Goal: Task Accomplishment & Management: Manage account settings

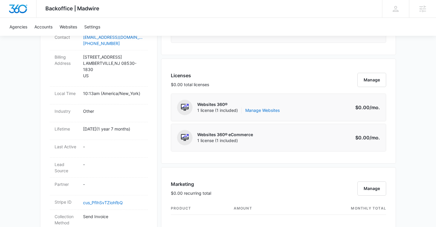
scroll to position [230, 0]
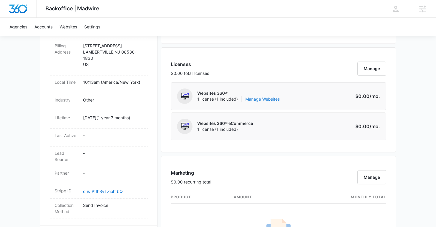
click at [258, 98] on link "Manage Websites" at bounding box center [262, 99] width 34 height 6
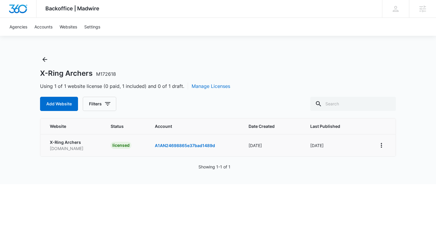
click at [79, 151] on p "www.x-ringarchers.com" at bounding box center [73, 149] width 47 height 6
copy p "www.x-ringarchers.com"
click at [381, 146] on icon "View More" at bounding box center [381, 145] width 7 height 7
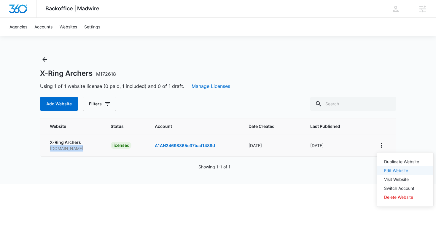
click at [406, 173] on link "Edit Website" at bounding box center [396, 170] width 24 height 5
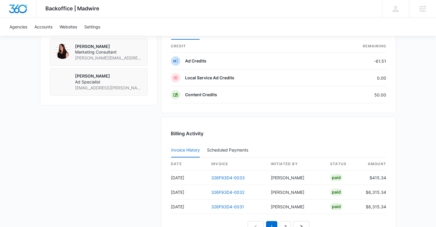
scroll to position [506, 0]
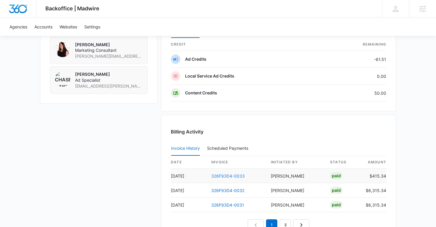
click at [222, 175] on link "326F93D4-0033" at bounding box center [227, 176] width 33 height 5
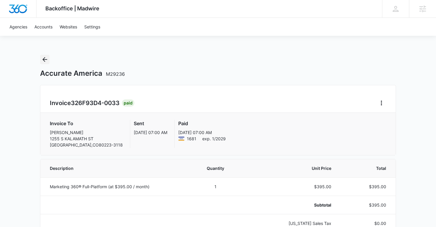
click at [46, 61] on icon "Back" at bounding box center [44, 59] width 7 height 7
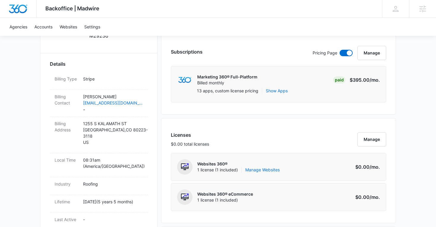
scroll to position [151, 0]
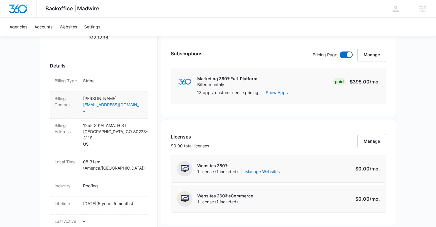
click at [140, 95] on p "Tyler Wood" at bounding box center [113, 98] width 60 height 6
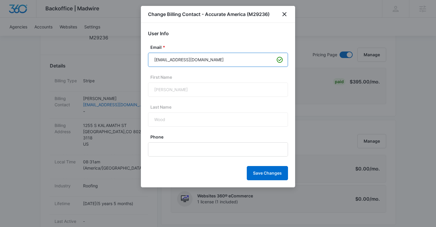
click at [189, 63] on input "tyler@accurateamerica.com" at bounding box center [218, 60] width 140 height 14
click at [288, 13] on icon "close" at bounding box center [284, 14] width 7 height 7
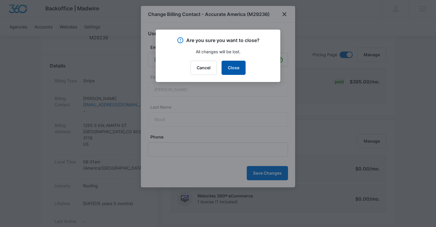
click at [228, 67] on button "Close" at bounding box center [233, 68] width 24 height 14
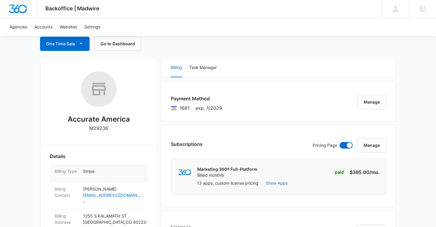
scroll to position [0, 0]
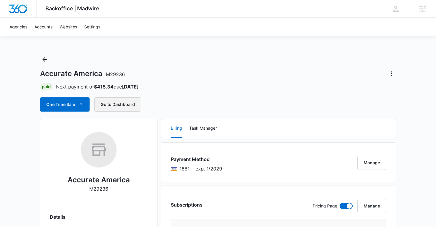
click at [117, 107] on button "Go to Dashboard" at bounding box center [117, 105] width 47 height 14
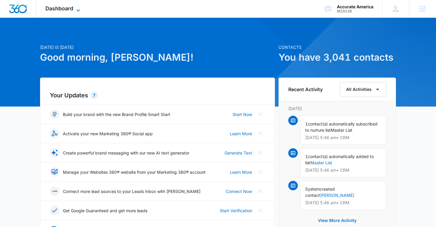
click at [77, 6] on div "Dashboard Apps Reputation Websites Forms CRM Email Social Shop Payments POS Con…" at bounding box center [63, 8] width 54 height 17
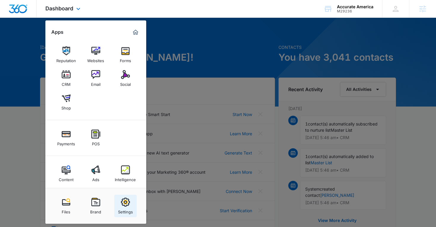
click at [128, 205] on img at bounding box center [125, 202] width 9 height 9
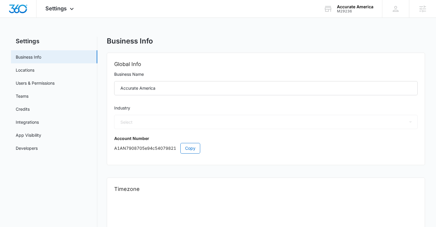
select select "6"
select select "US"
select select "America/Denver"
click at [43, 80] on link "Users & Permissions" at bounding box center [35, 83] width 39 height 6
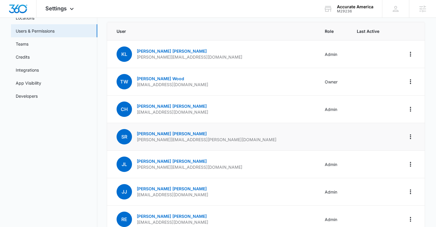
scroll to position [86, 0]
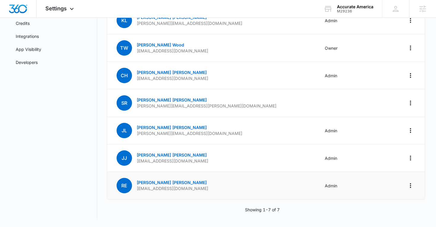
click at [173, 189] on p "rerwin@accurateamerica.com" at bounding box center [172, 189] width 71 height 6
copy p "rerwin@accurateamerica.com"
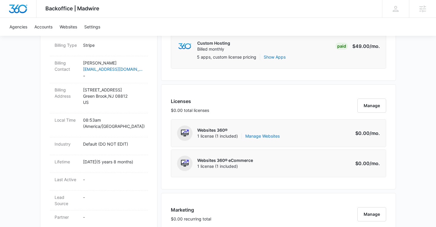
scroll to position [187, 0]
click at [262, 135] on link "Manage Websites" at bounding box center [262, 136] width 34 height 6
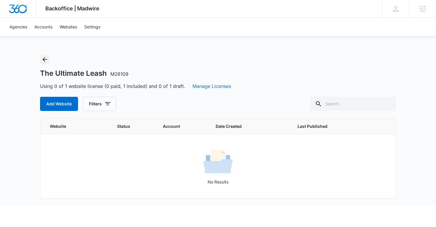
click at [42, 58] on icon "Back" at bounding box center [44, 59] width 7 height 7
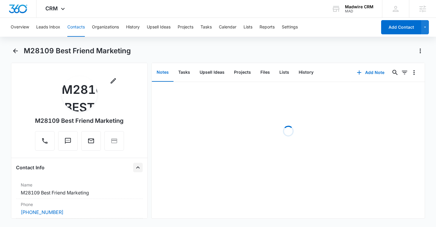
click at [138, 169] on icon "Close" at bounding box center [138, 168] width 4 height 2
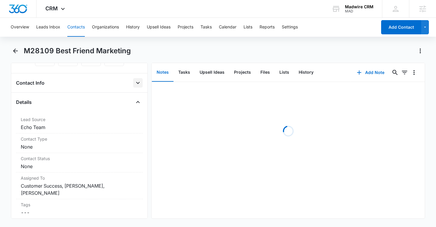
scroll to position [92, 0]
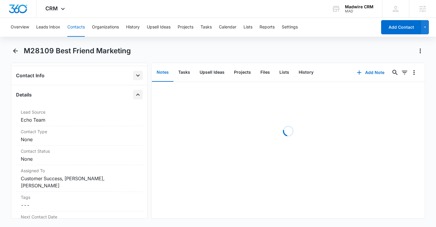
click at [139, 92] on button "Close" at bounding box center [137, 94] width 9 height 9
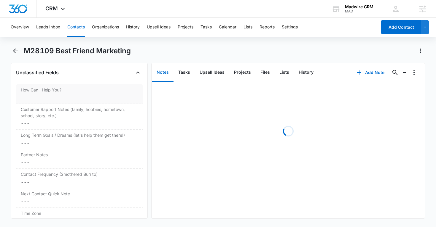
scroll to position [141, 0]
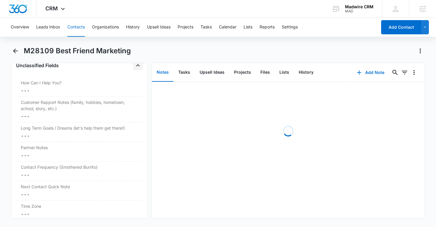
click at [140, 68] on icon "Close" at bounding box center [137, 65] width 7 height 7
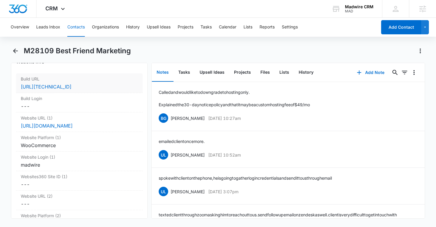
scroll to position [165, 0]
click at [95, 143] on div "WooCommerce" at bounding box center [79, 144] width 117 height 7
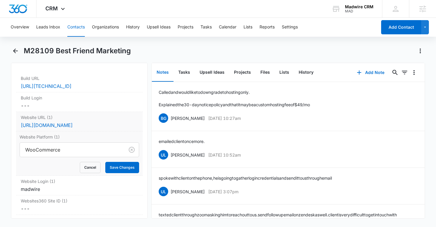
click at [114, 123] on dd "Cancel Save Changes [URL][DOMAIN_NAME]" at bounding box center [79, 125] width 117 height 7
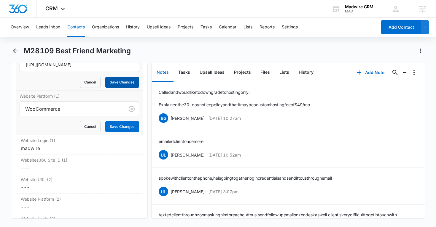
scroll to position [230, 0]
click at [95, 147] on div "madwire" at bounding box center [79, 148] width 117 height 7
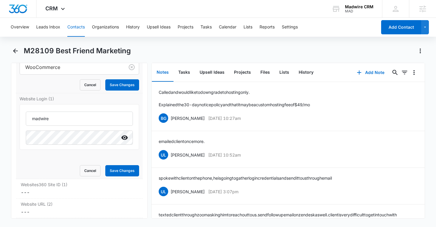
scroll to position [274, 0]
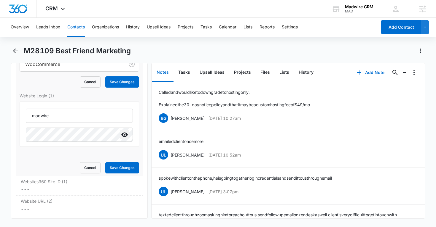
click at [126, 136] on icon "Show" at bounding box center [124, 135] width 7 height 4
